Goal: Information Seeking & Learning: Get advice/opinions

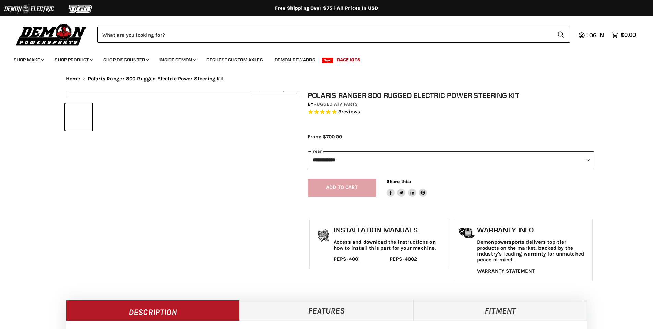
select select "******"
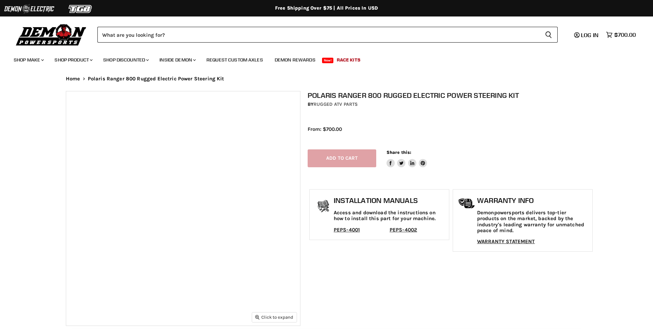
select select "******"
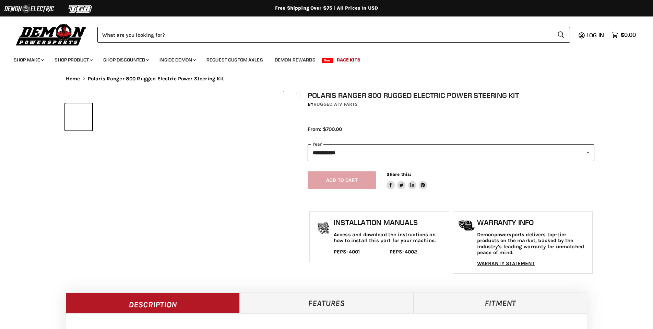
select select "******"
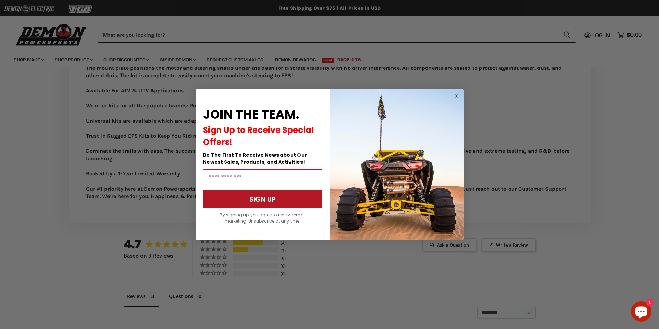
scroll to position [658, 0]
